Goal: Task Accomplishment & Management: Manage account settings

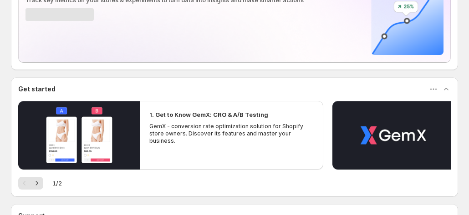
scroll to position [179, 0]
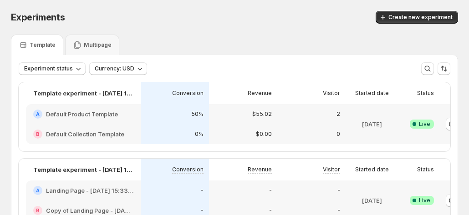
scroll to position [0, 51]
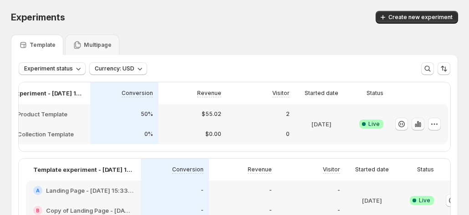
click at [416, 122] on icon "button" at bounding box center [417, 124] width 9 height 9
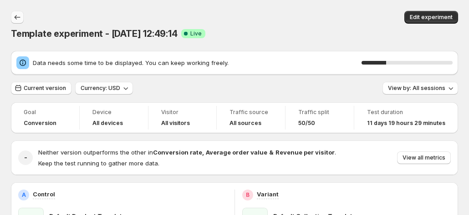
click at [14, 22] on button "Back" at bounding box center [17, 17] width 13 height 13
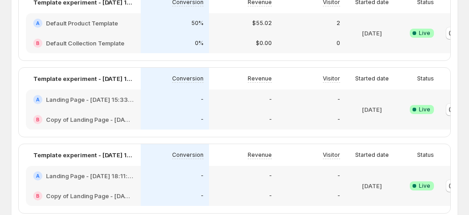
scroll to position [0, 51]
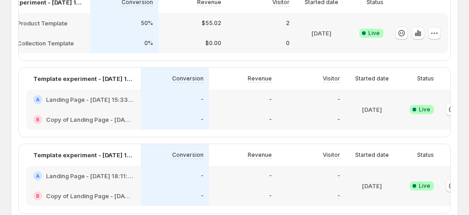
drag, startPoint x: 205, startPoint y: 65, endPoint x: 317, endPoint y: 60, distance: 112.1
click at [317, 60] on div "Template experiment - Sep 17, 12:49:14 Conversion Revenue Visitor Started date …" at bounding box center [235, 25] width 432 height 69
click at [435, 30] on icon "button" at bounding box center [434, 33] width 9 height 9
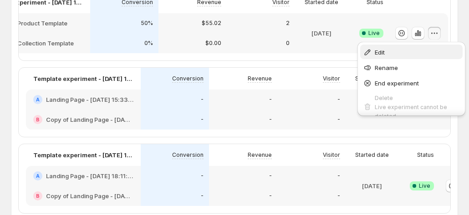
click at [403, 57] on button "Edit" at bounding box center [411, 52] width 102 height 15
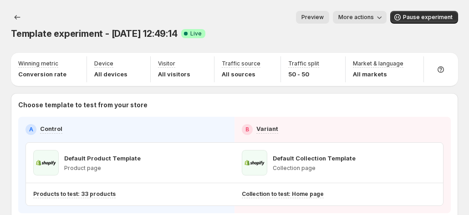
click at [374, 18] on span "More actions" at bounding box center [356, 17] width 36 height 7
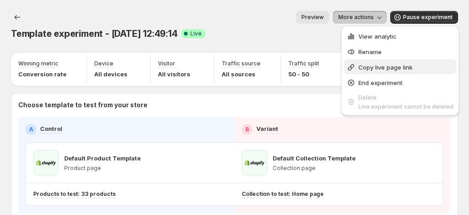
click at [377, 68] on span "Copy live page link" at bounding box center [385, 67] width 54 height 7
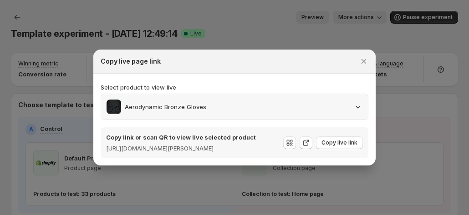
click at [290, 111] on div "Aerodynamic Bronze Gloves" at bounding box center [234, 106] width 267 height 25
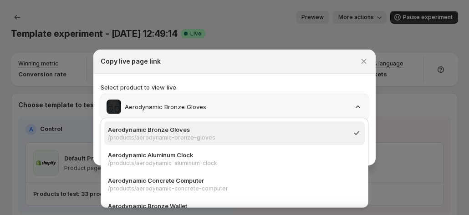
click at [290, 110] on div "Aerodynamic Bronze Gloves" at bounding box center [234, 106] width 267 height 25
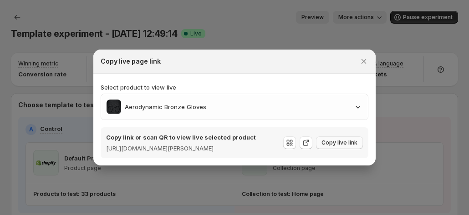
click at [322, 141] on span "Copy live link" at bounding box center [339, 142] width 36 height 7
click at [344, 107] on div "Aerodynamic Bronze Gloves" at bounding box center [235, 107] width 256 height 15
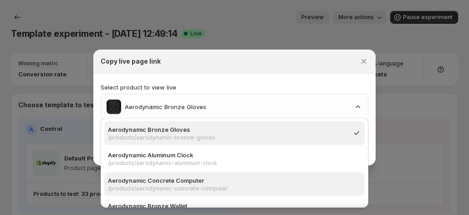
click at [197, 182] on p "Aerodynamic Concrete Computer" at bounding box center [232, 180] width 248 height 9
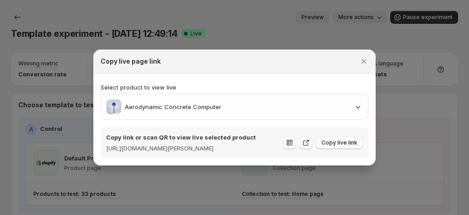
click at [330, 143] on span "Copy live link" at bounding box center [339, 142] width 36 height 7
click at [289, 105] on div "Aerodynamic Concrete Computer" at bounding box center [235, 107] width 256 height 15
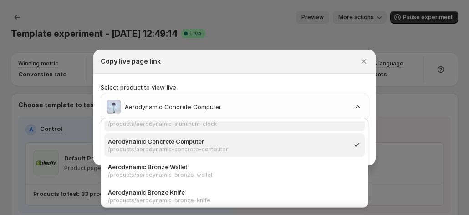
scroll to position [91, 0]
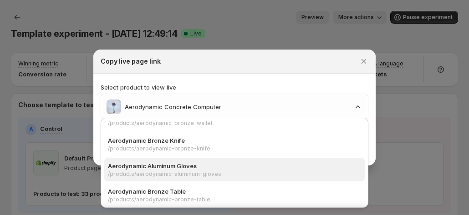
click at [209, 163] on p "Aerodynamic Aluminum Gloves" at bounding box center [232, 166] width 248 height 9
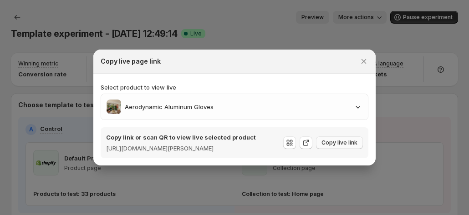
click at [342, 142] on span "Copy live link" at bounding box center [339, 142] width 36 height 7
click at [207, 102] on p "Aerodynamic Aluminum Gloves" at bounding box center [169, 106] width 89 height 9
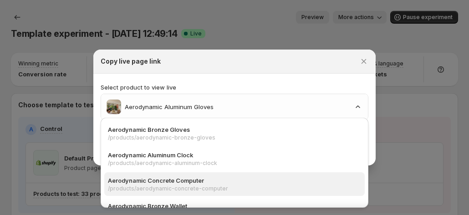
scroll to position [137, 0]
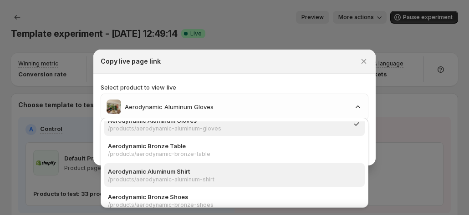
click at [214, 170] on p "Aerodynamic Aluminum Shirt" at bounding box center [232, 171] width 248 height 9
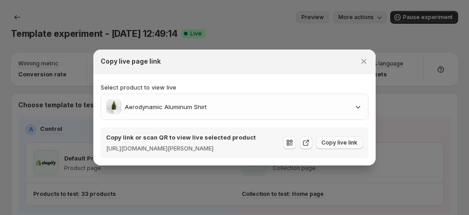
click at [340, 142] on span "Copy live link" at bounding box center [339, 142] width 36 height 7
click at [333, 111] on div "Aerodynamic Aluminum Shirt" at bounding box center [234, 106] width 267 height 25
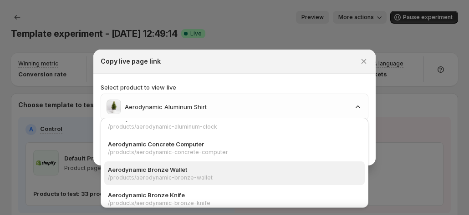
scroll to position [91, 0]
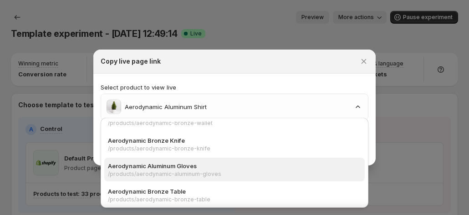
click at [249, 179] on div "Aerodynamic Aluminum Gloves /products/aerodynamic-aluminum-gloves" at bounding box center [234, 170] width 260 height 24
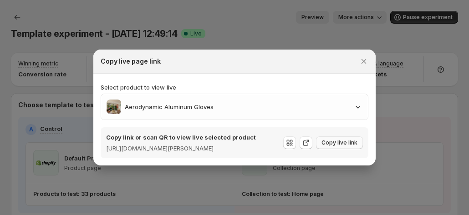
click at [340, 142] on span "Copy live link" at bounding box center [339, 142] width 36 height 7
click at [319, 108] on div "Aerodynamic Aluminum Gloves" at bounding box center [235, 107] width 256 height 15
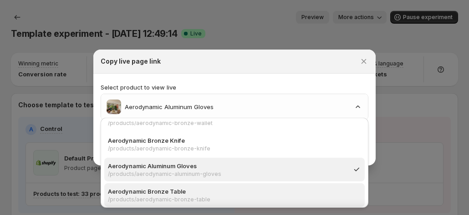
click at [239, 191] on p "Aerodynamic Bronze Table" at bounding box center [232, 191] width 248 height 9
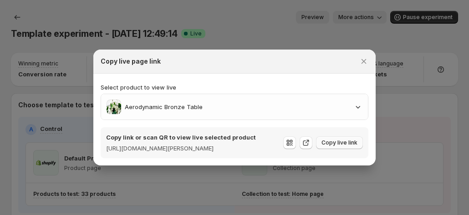
click at [359, 143] on button "Copy live link" at bounding box center [339, 143] width 47 height 13
click at [361, 58] on icon "Close" at bounding box center [363, 61] width 9 height 9
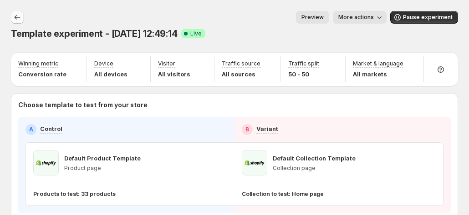
click at [15, 13] on icon "Experiments" at bounding box center [17, 17] width 9 height 9
